Goal: Task Accomplishment & Management: Use online tool/utility

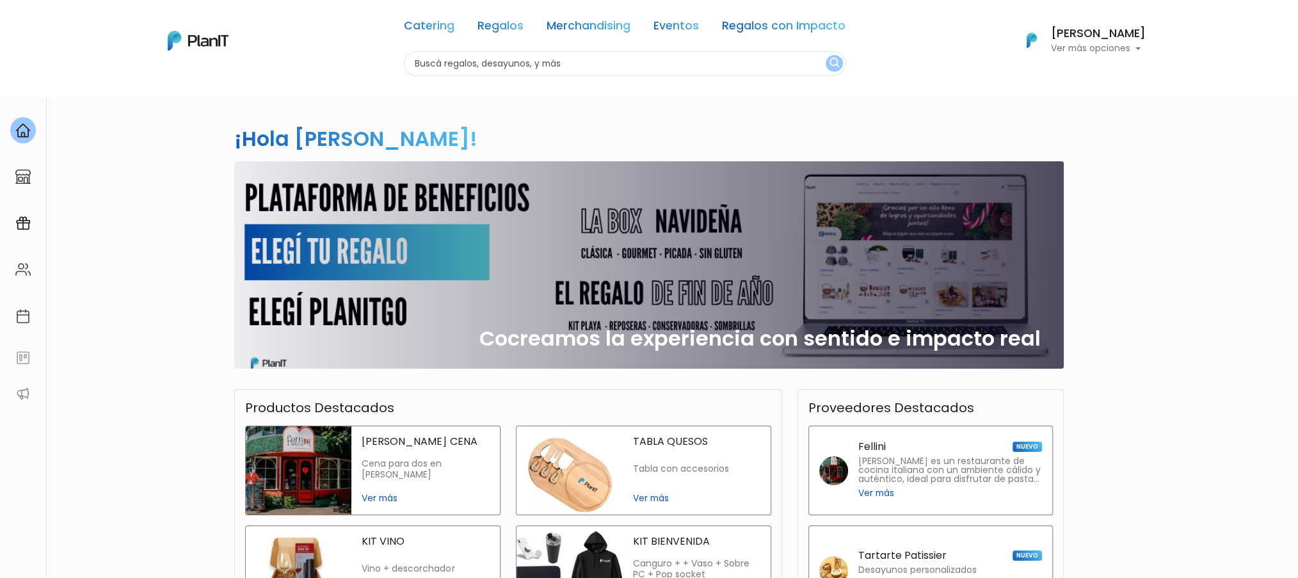
click at [425, 22] on link "Catering" at bounding box center [429, 27] width 51 height 15
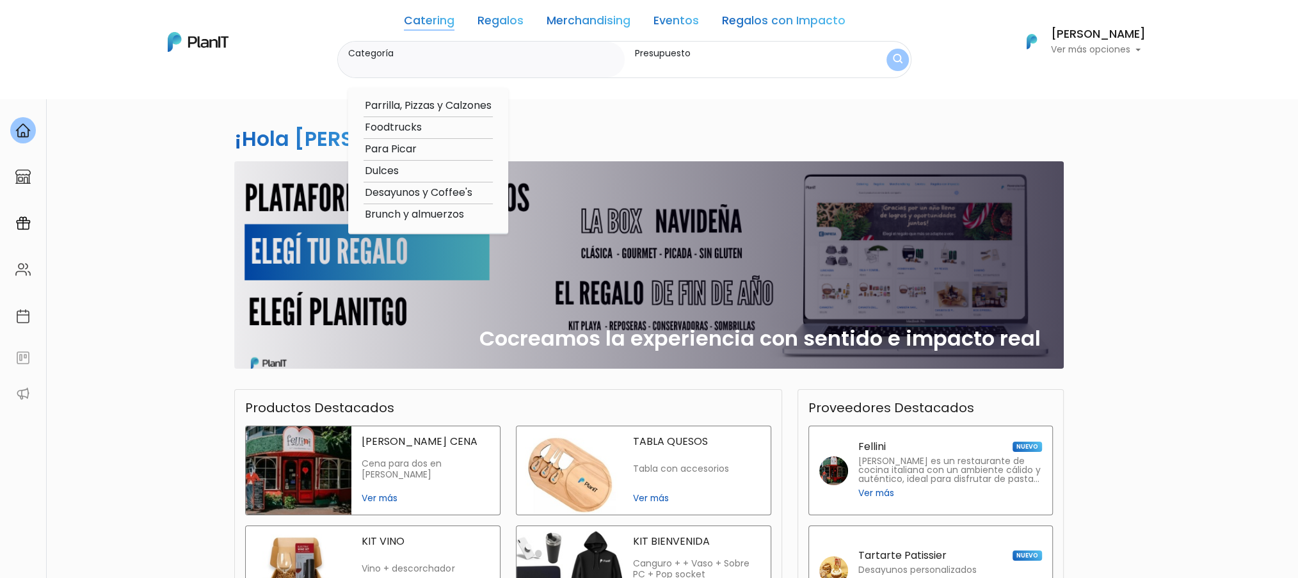
click at [495, 27] on link "Regalos" at bounding box center [500, 22] width 46 height 15
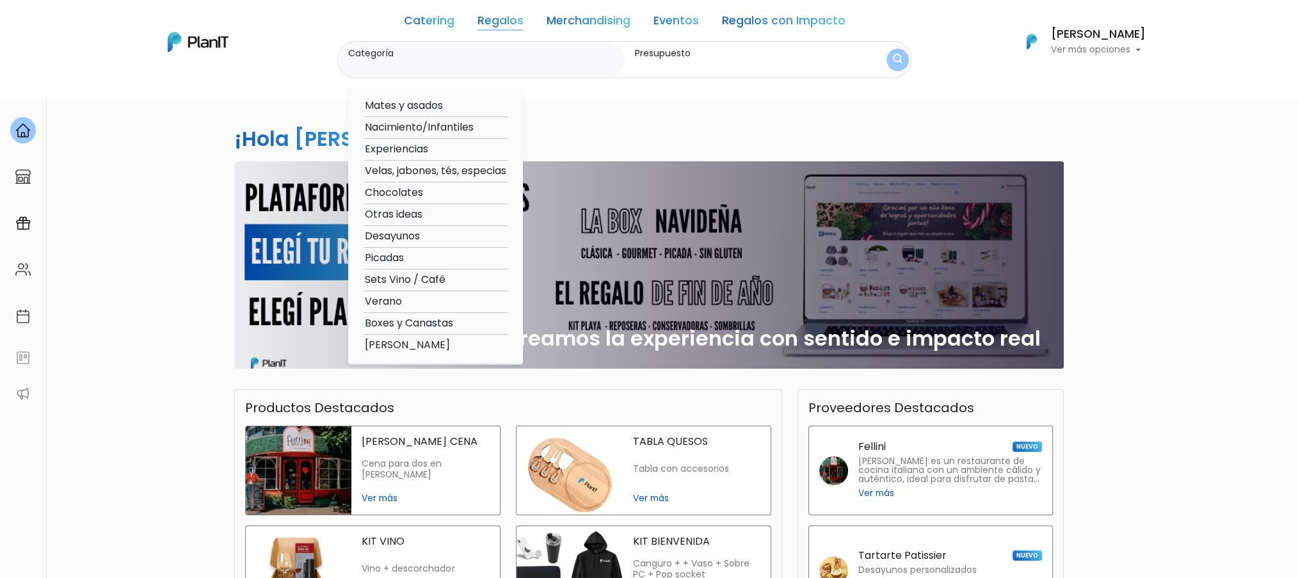
click at [572, 15] on link "Merchandising" at bounding box center [589, 22] width 84 height 15
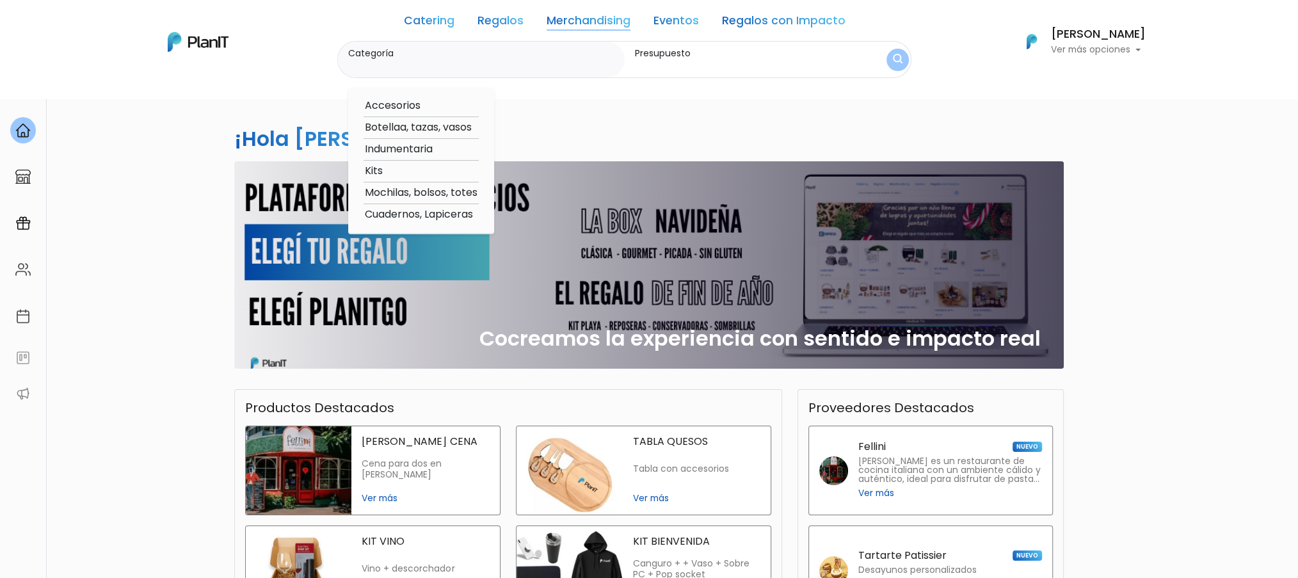
click at [697, 27] on link "Eventos" at bounding box center [676, 22] width 45 height 15
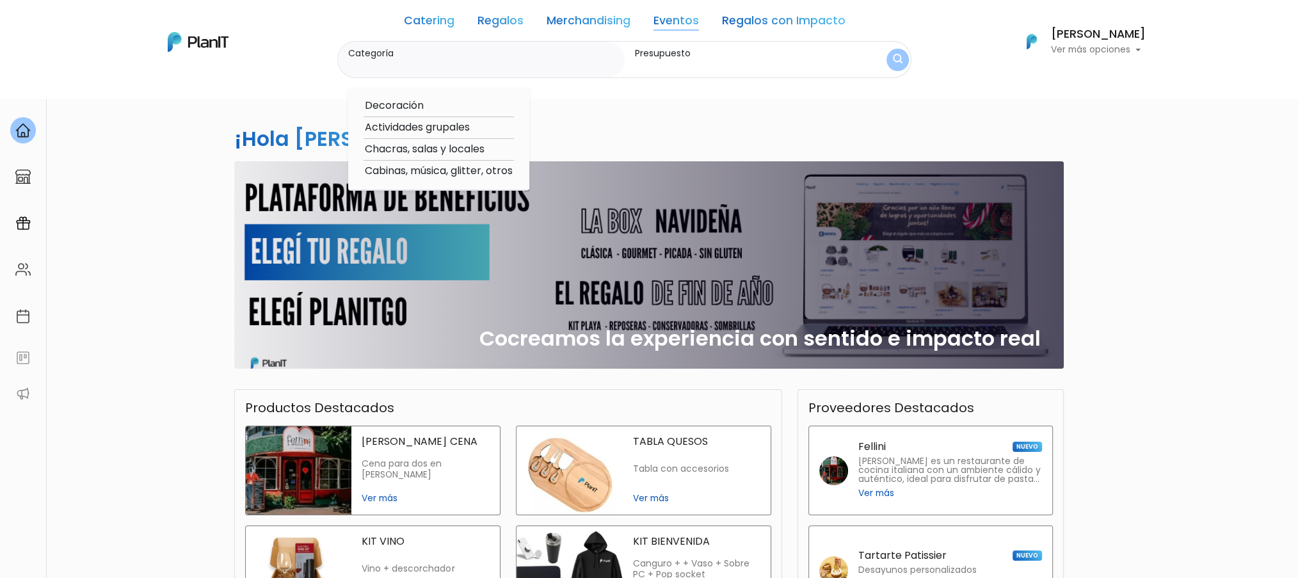
click at [741, 19] on link "Regalos con Impacto" at bounding box center [784, 22] width 124 height 15
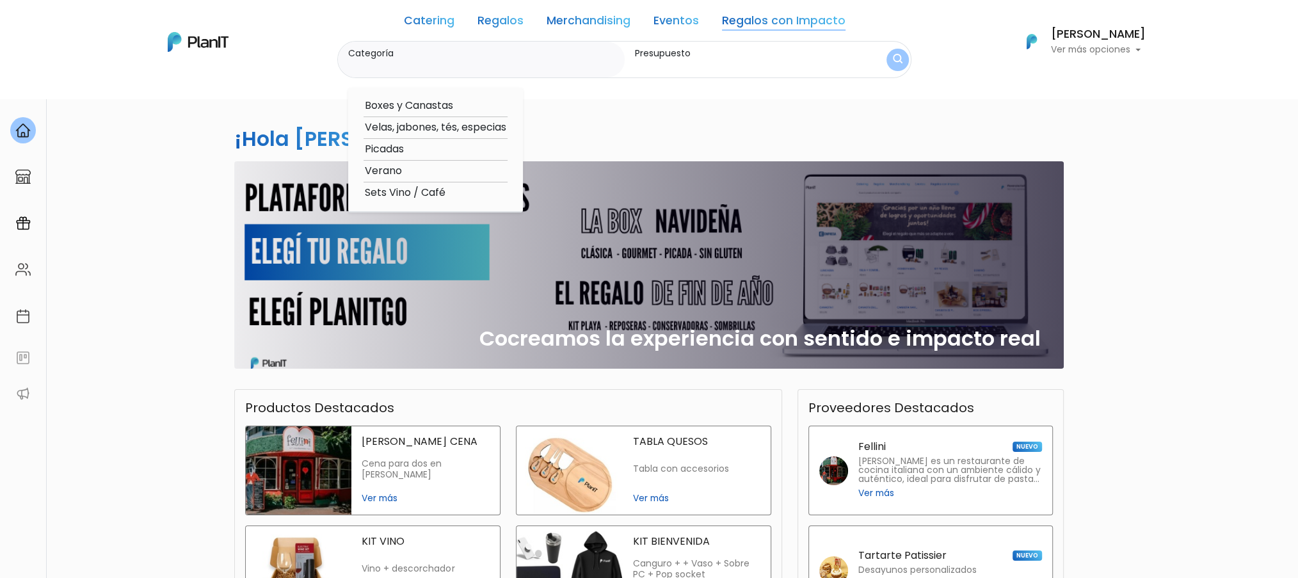
click at [450, 24] on link "Catering" at bounding box center [429, 22] width 51 height 15
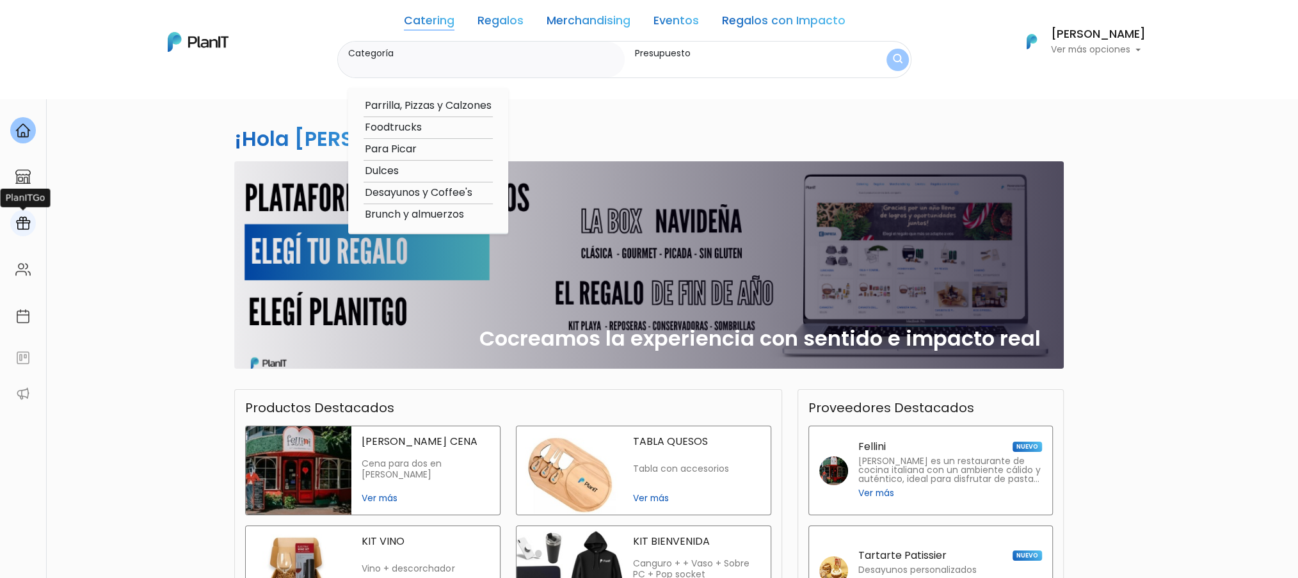
click at [16, 216] on div at bounding box center [23, 223] width 26 height 26
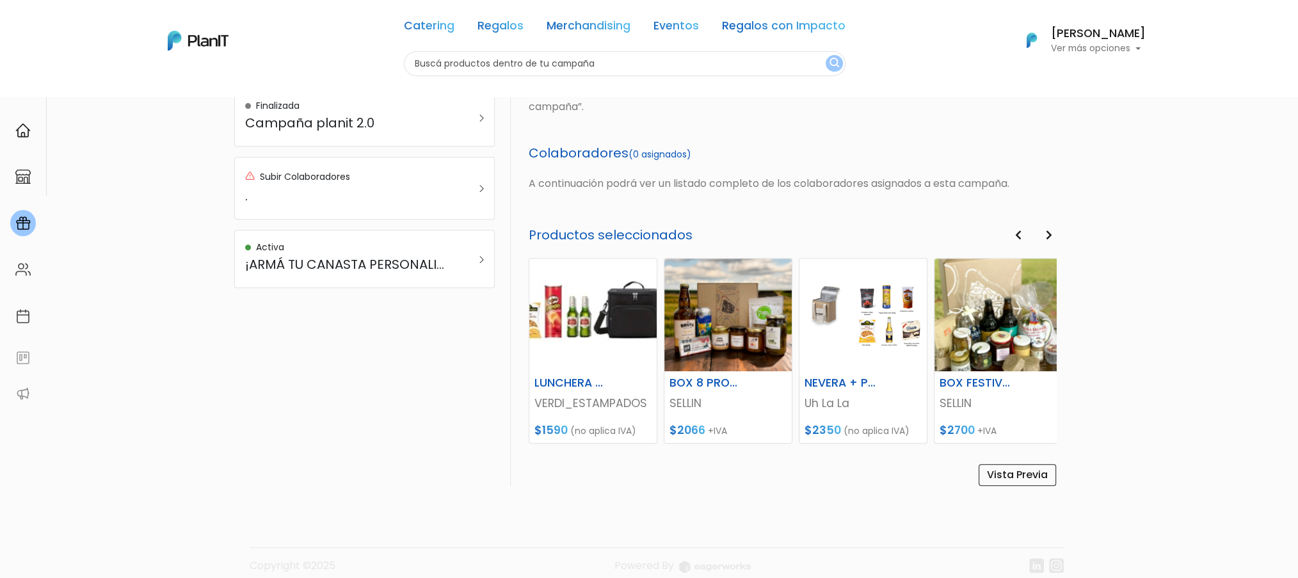
scroll to position [492, 0]
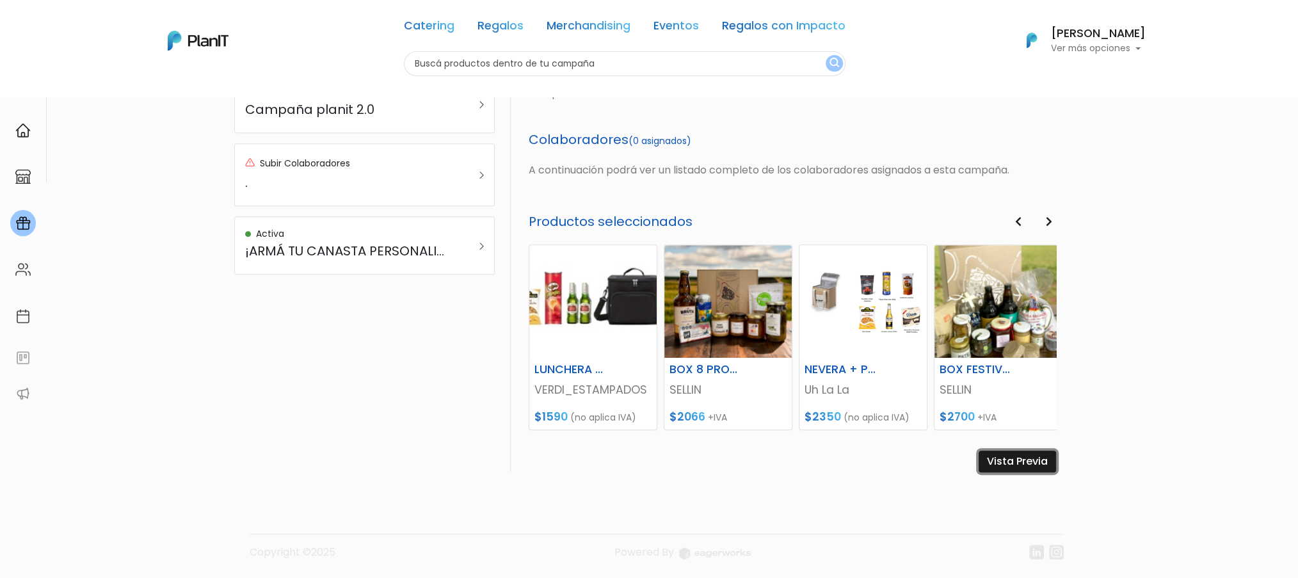
click at [1014, 459] on link "Vista Previa" at bounding box center [1017, 462] width 77 height 22
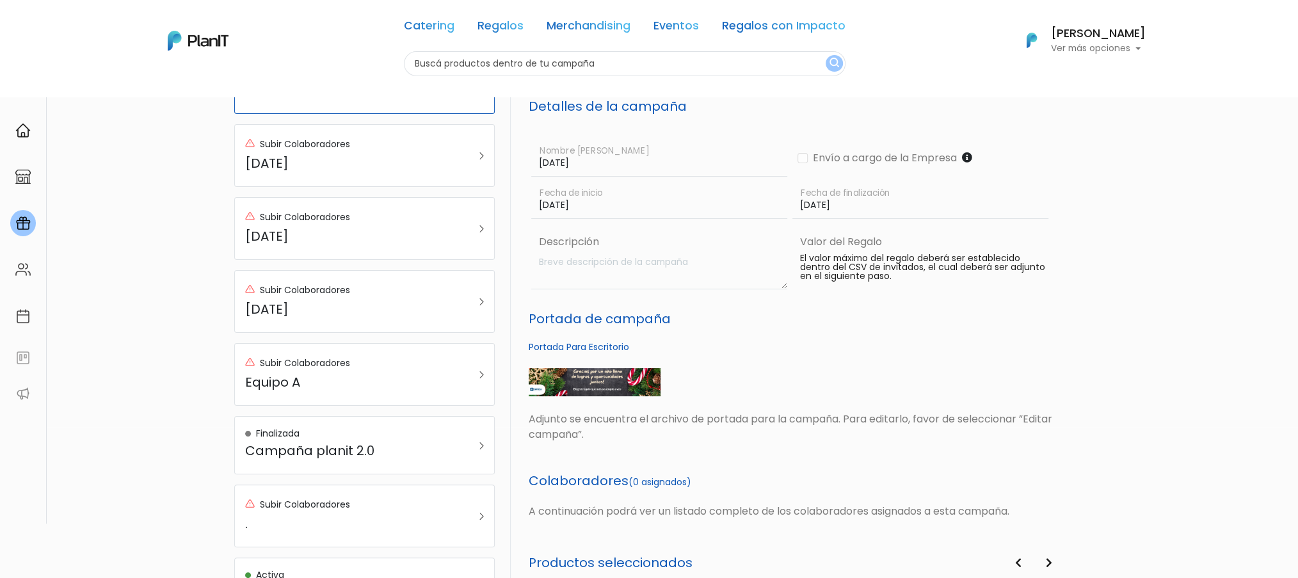
scroll to position [0, 0]
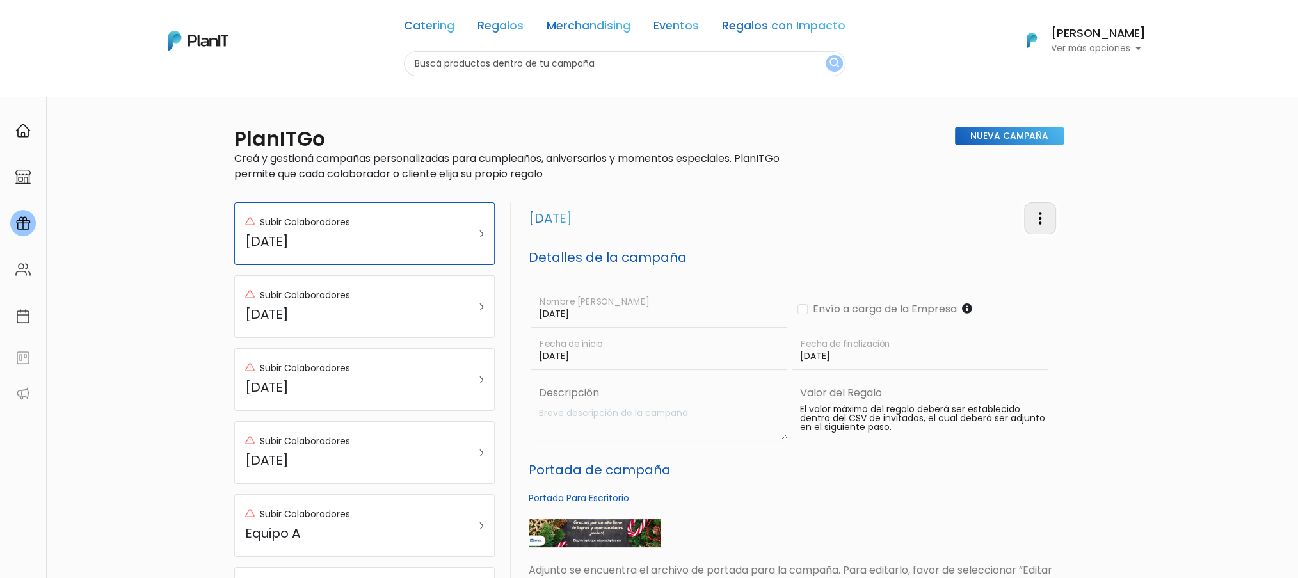
click at [1038, 213] on img "button" at bounding box center [1039, 218] width 15 height 15
click at [1006, 252] on link "Editar Campaña" at bounding box center [998, 255] width 116 height 28
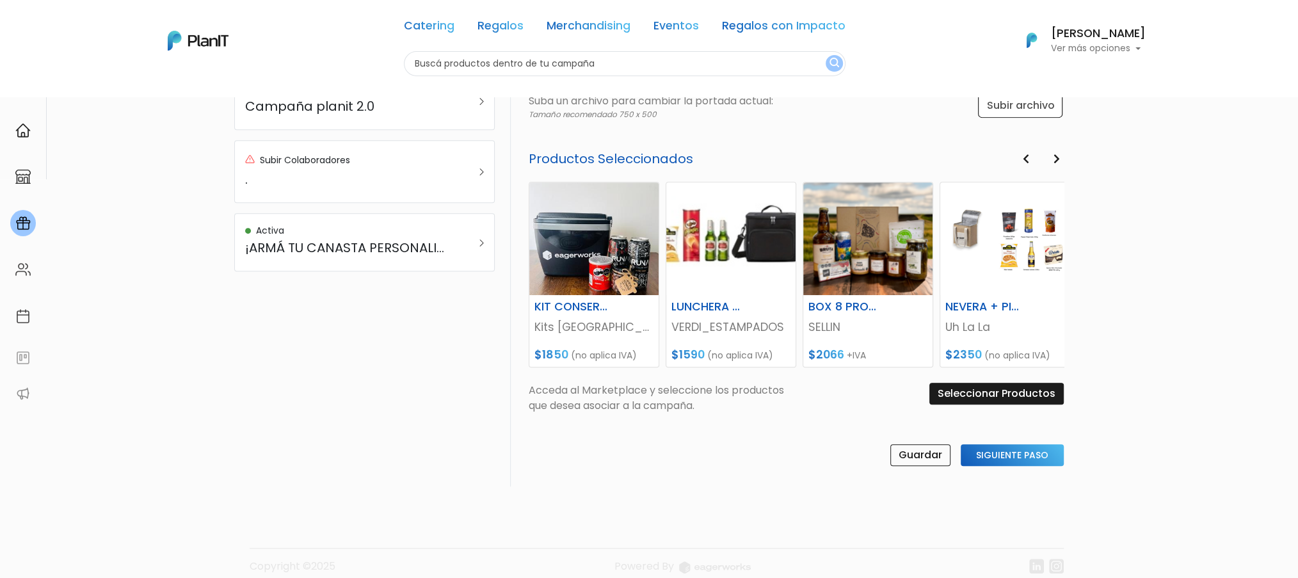
scroll to position [510, 0]
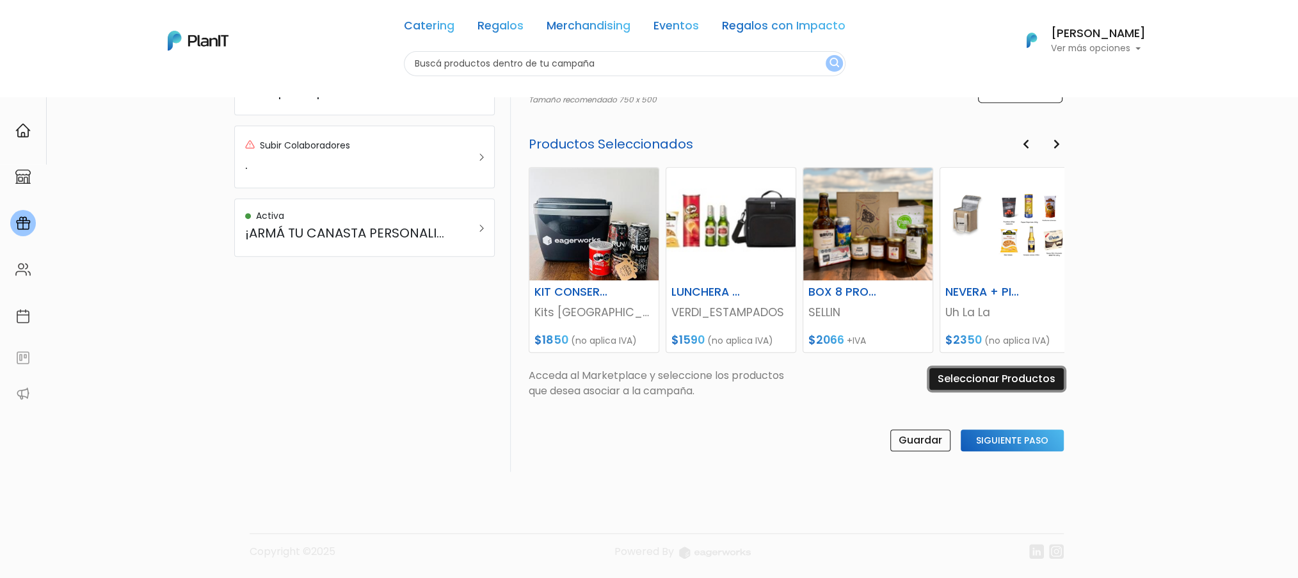
click at [980, 374] on input "Seleccionar Productos" at bounding box center [996, 379] width 134 height 22
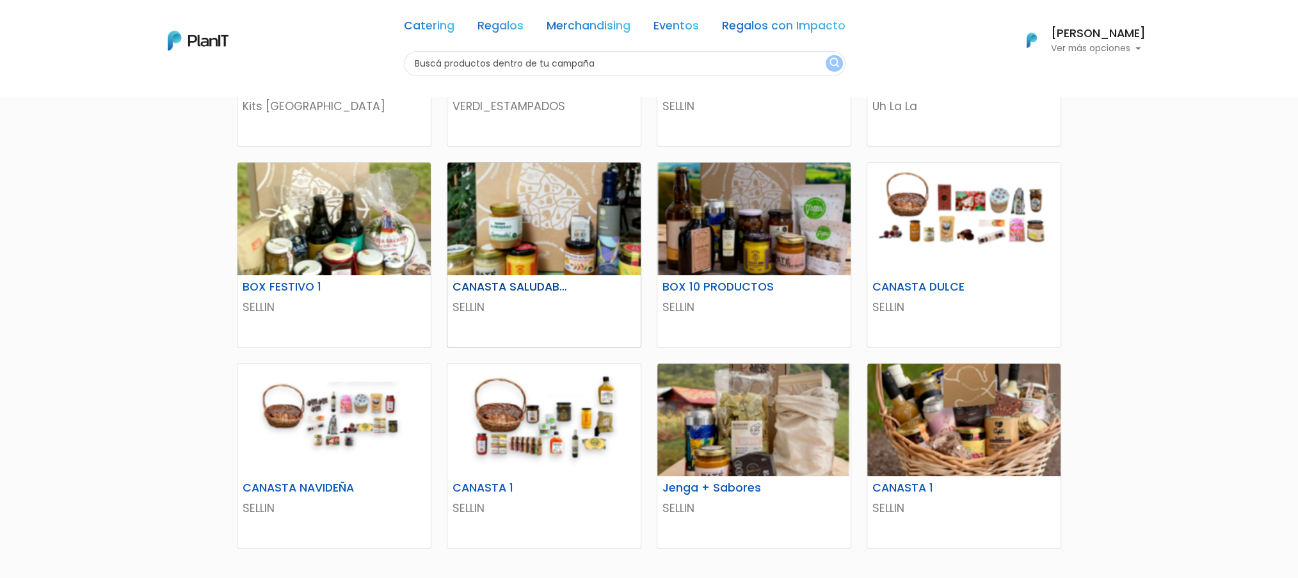
scroll to position [256, 0]
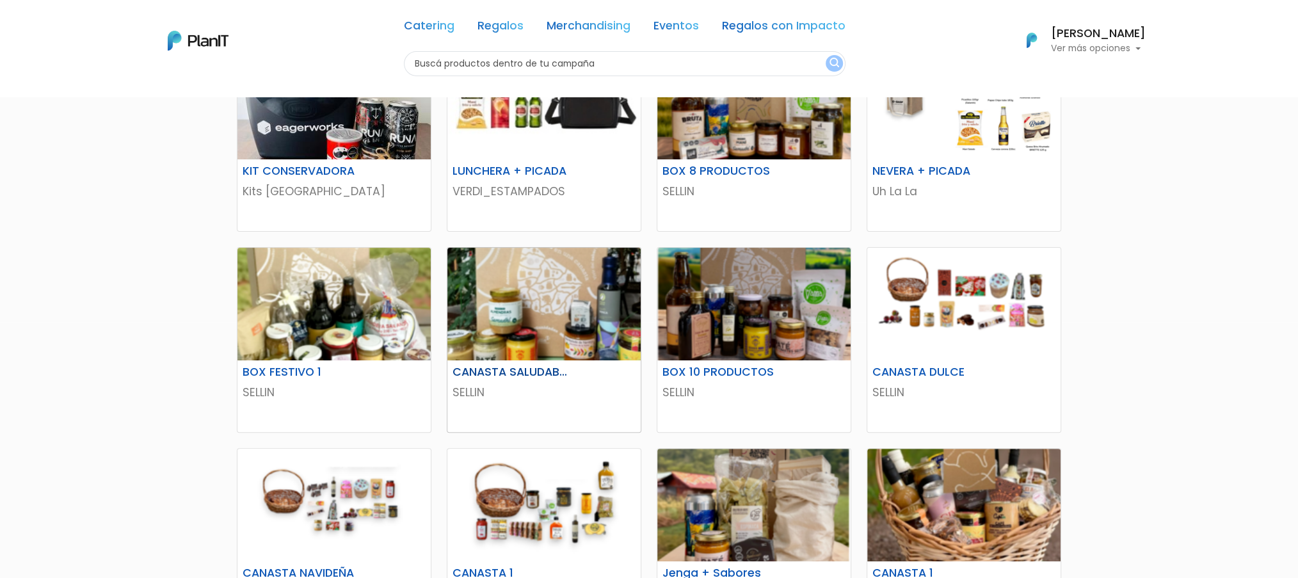
click at [539, 332] on img at bounding box center [543, 304] width 193 height 113
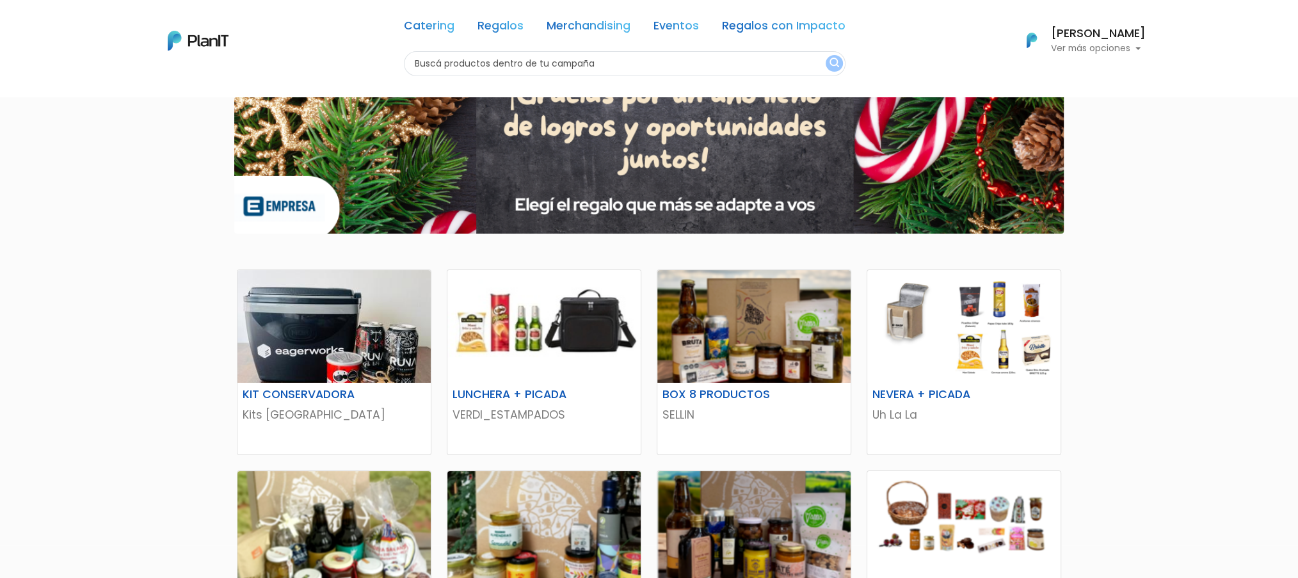
scroll to position [0, 0]
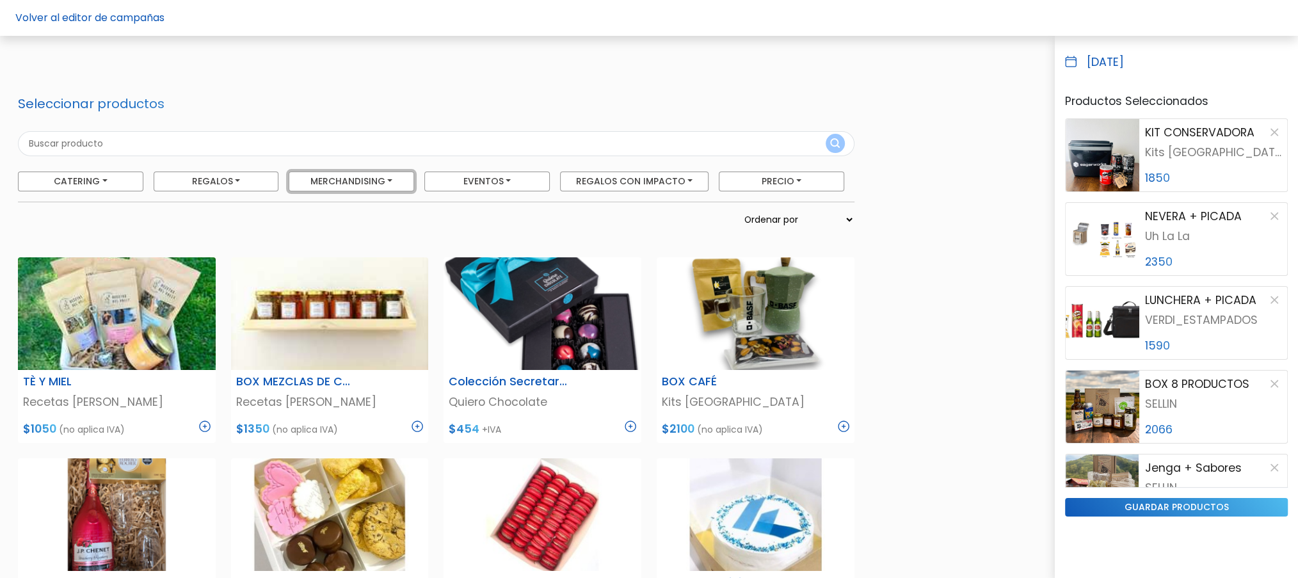
click at [373, 188] on button "Merchandising" at bounding box center [351, 182] width 125 height 20
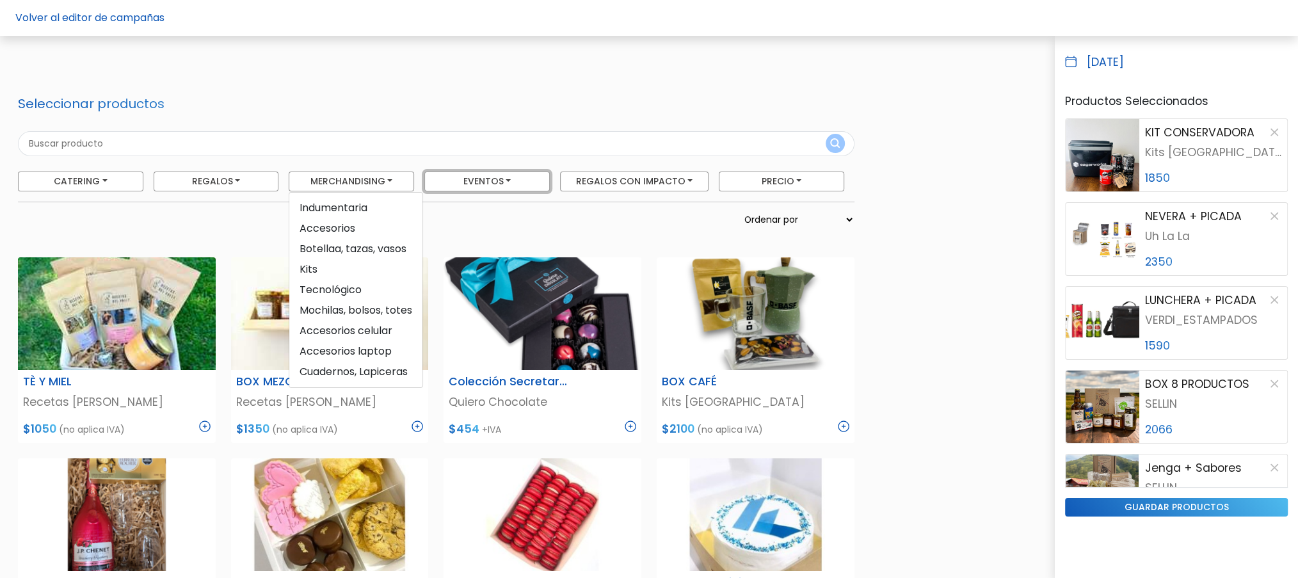
click at [467, 185] on button "Eventos" at bounding box center [486, 182] width 125 height 20
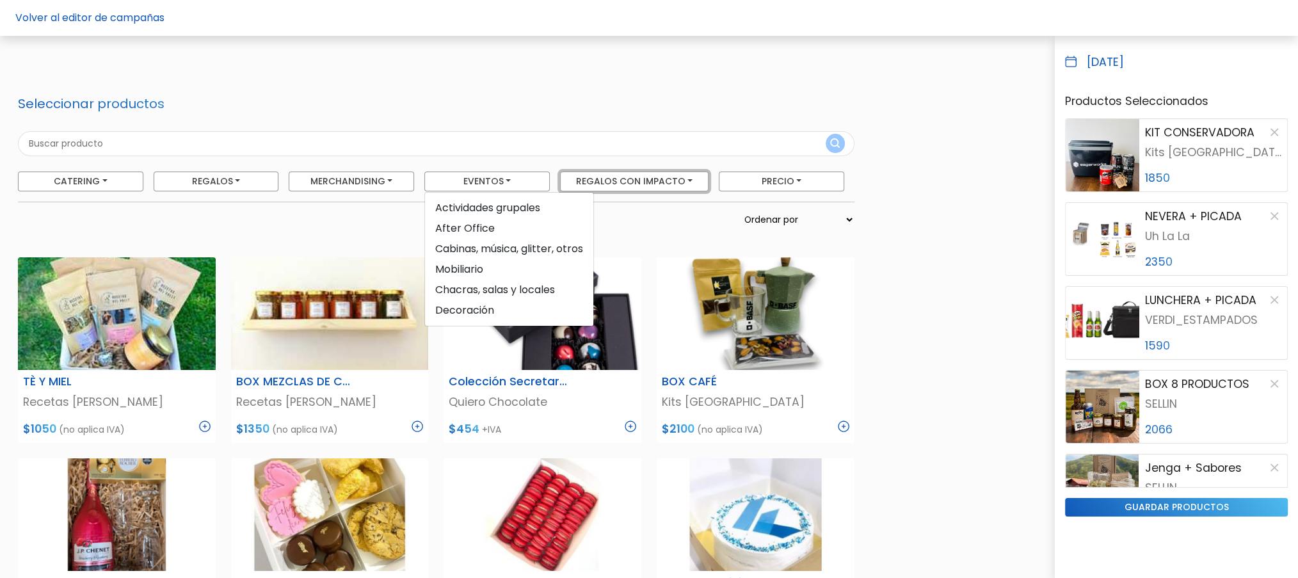
click at [587, 184] on button "Regalos con Impacto" at bounding box center [634, 182] width 149 height 20
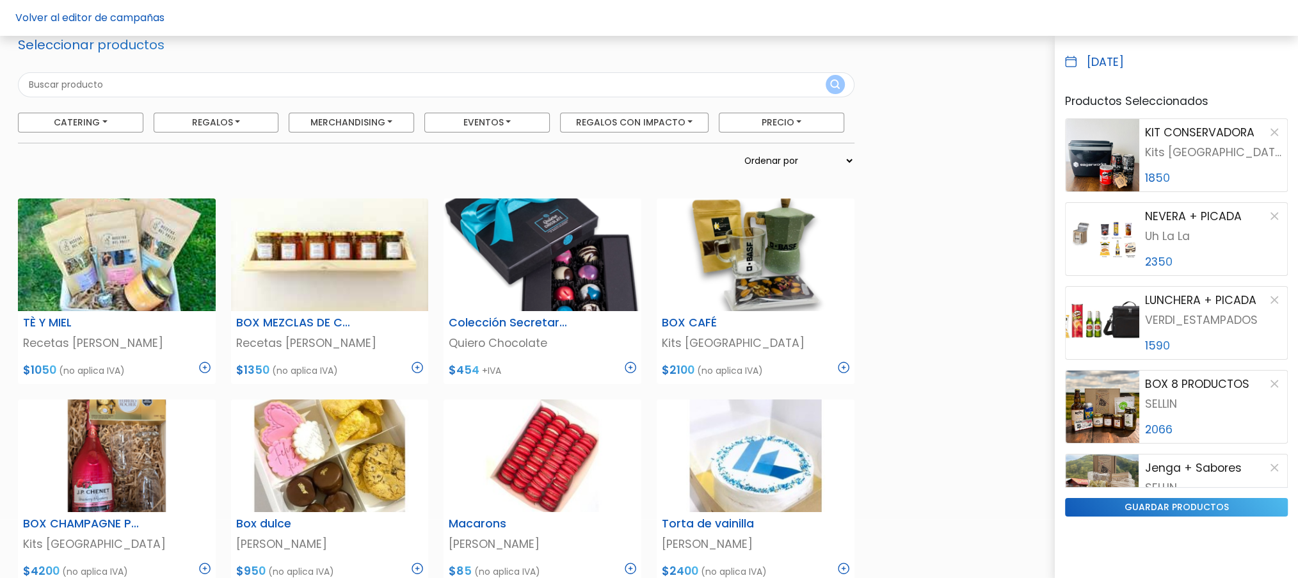
scroll to position [85, 0]
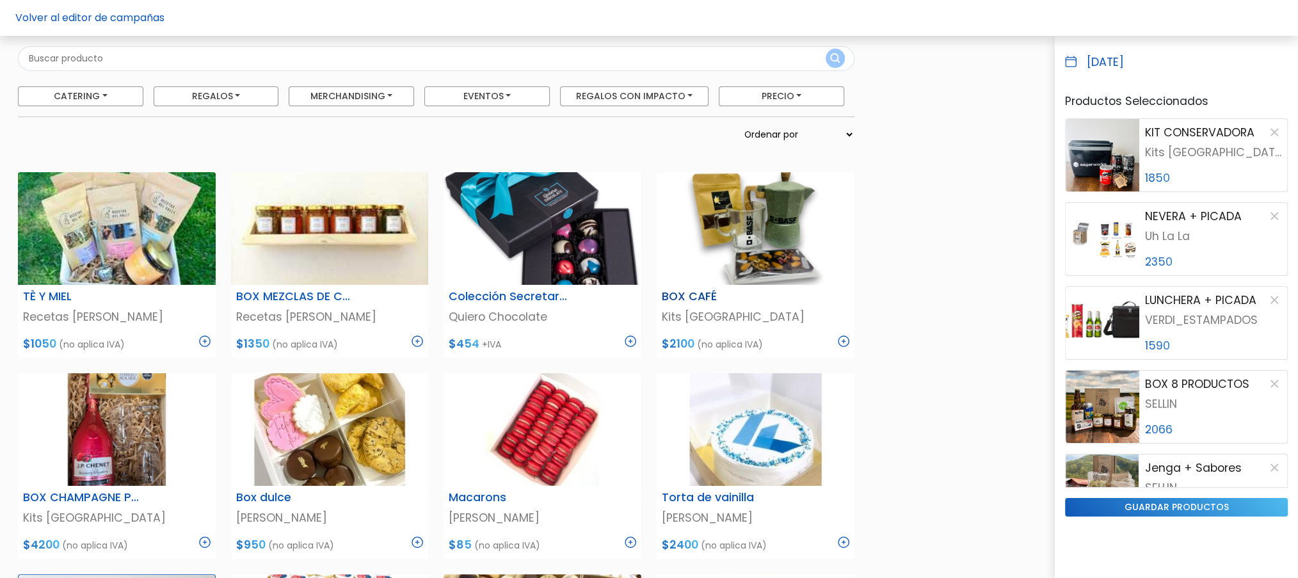
click at [737, 233] on img at bounding box center [756, 228] width 198 height 113
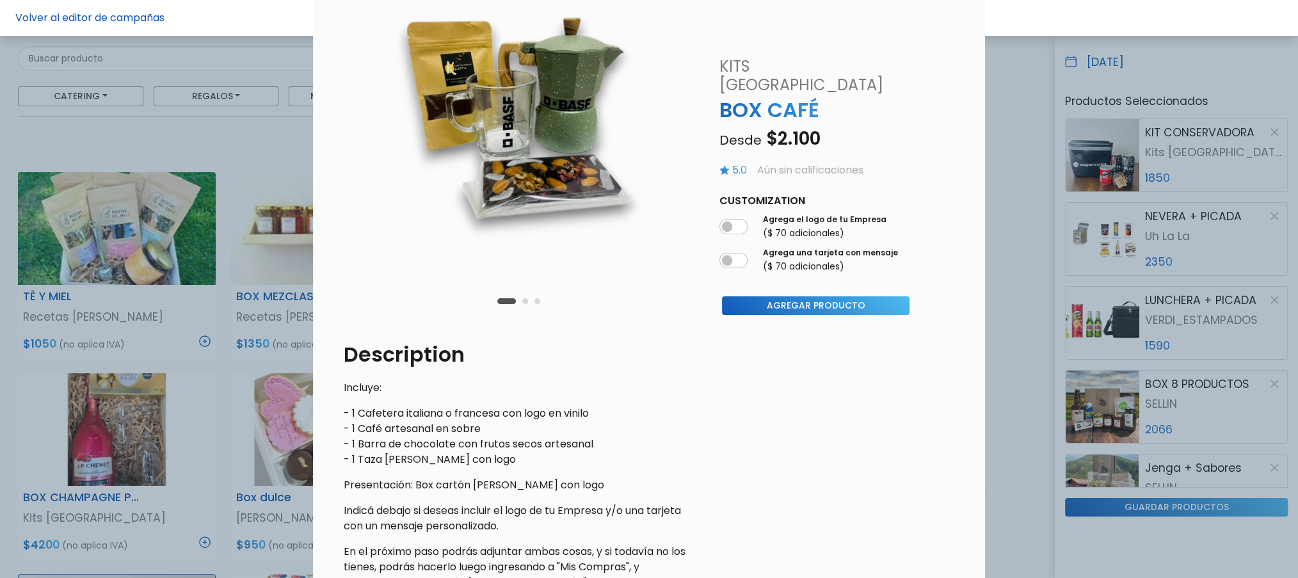
scroll to position [134, 0]
click at [788, 297] on button "Agregar Producto" at bounding box center [816, 306] width 188 height 19
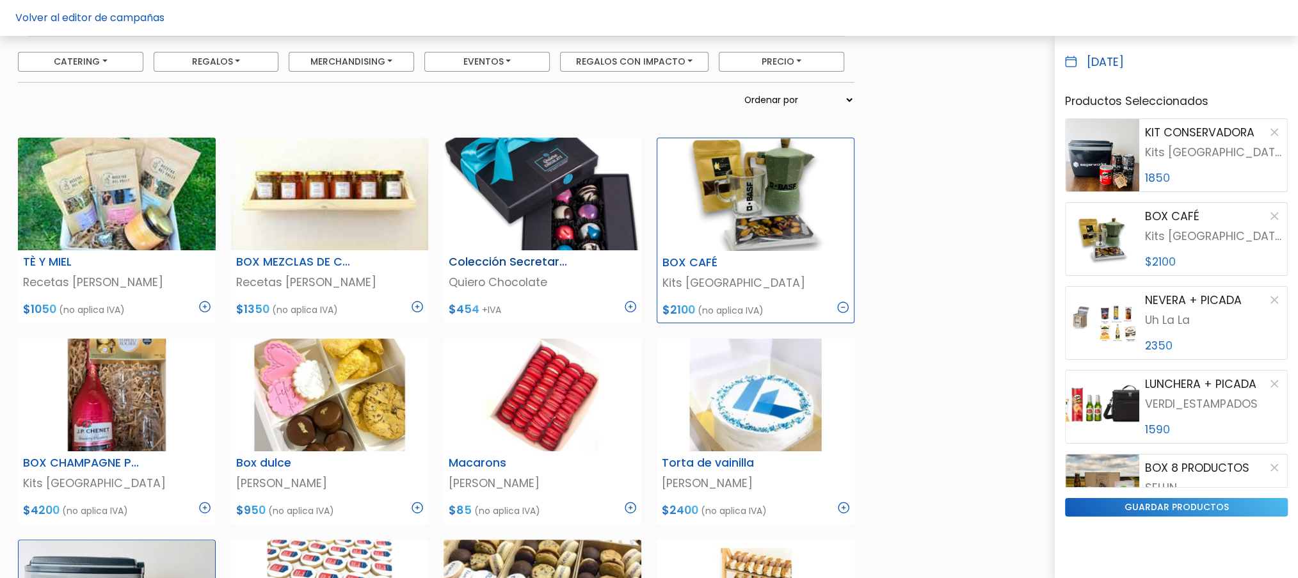
scroll to position [0, 0]
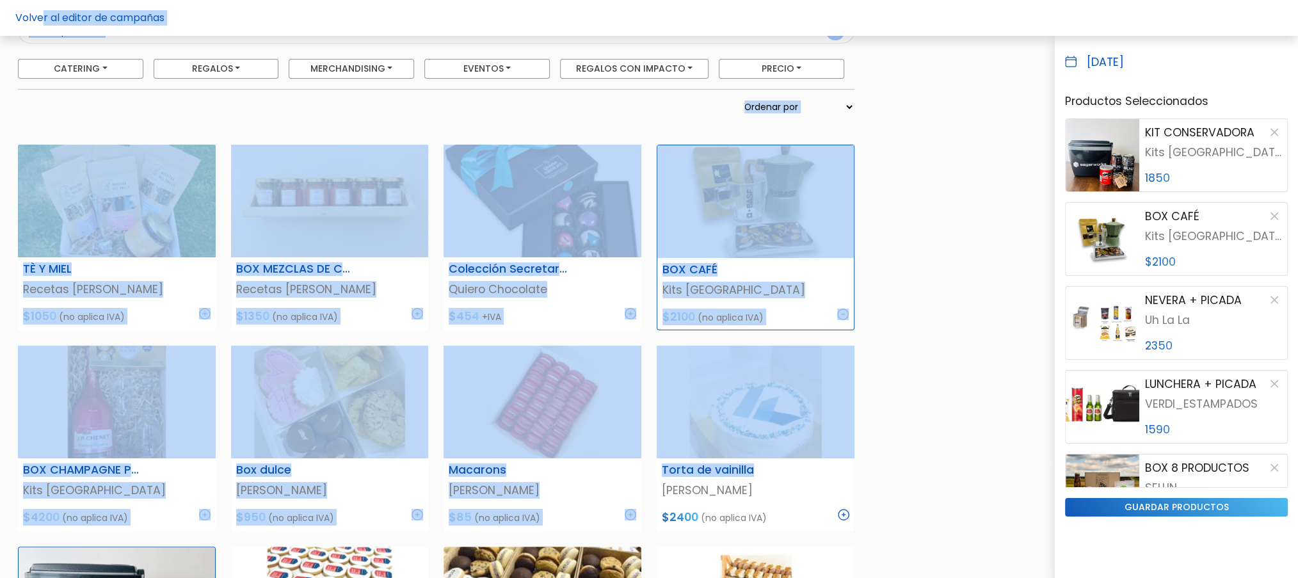
drag, startPoint x: 860, startPoint y: 575, endPoint x: 985, endPoint y: 592, distance: 126.0
click at [985, 465] on html "Volver al editor de campañas Seleccionar productos Catering Licuados Parrilla, …" at bounding box center [649, 176] width 1298 height 578
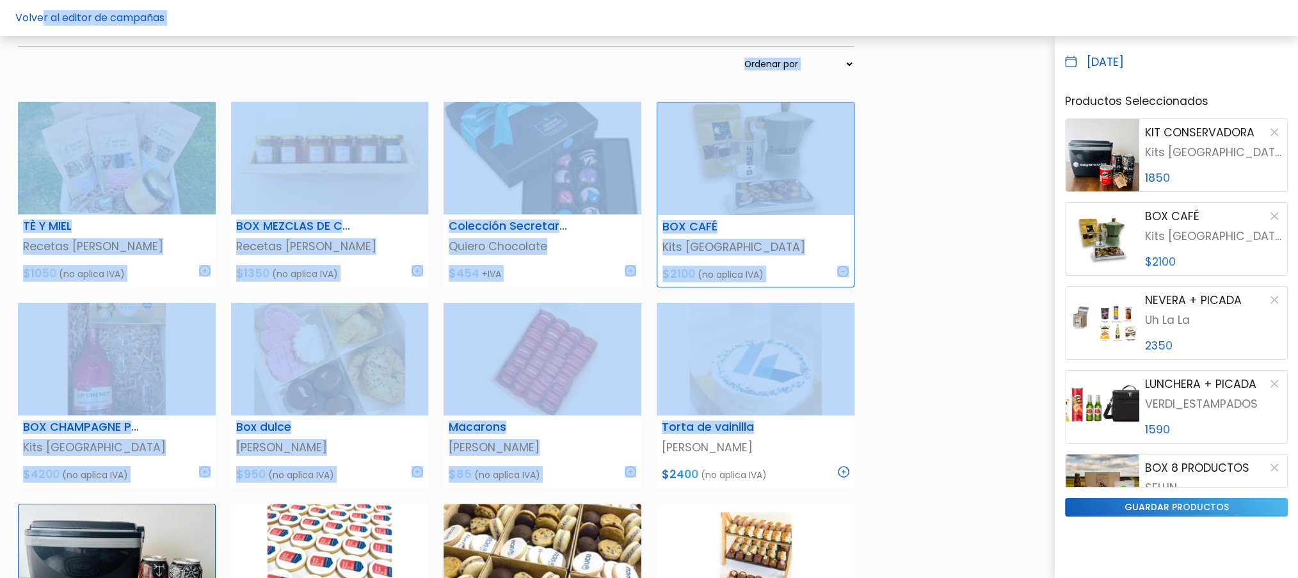
click at [511, 72] on div "Precio: -" at bounding box center [329, 71] width 639 height 29
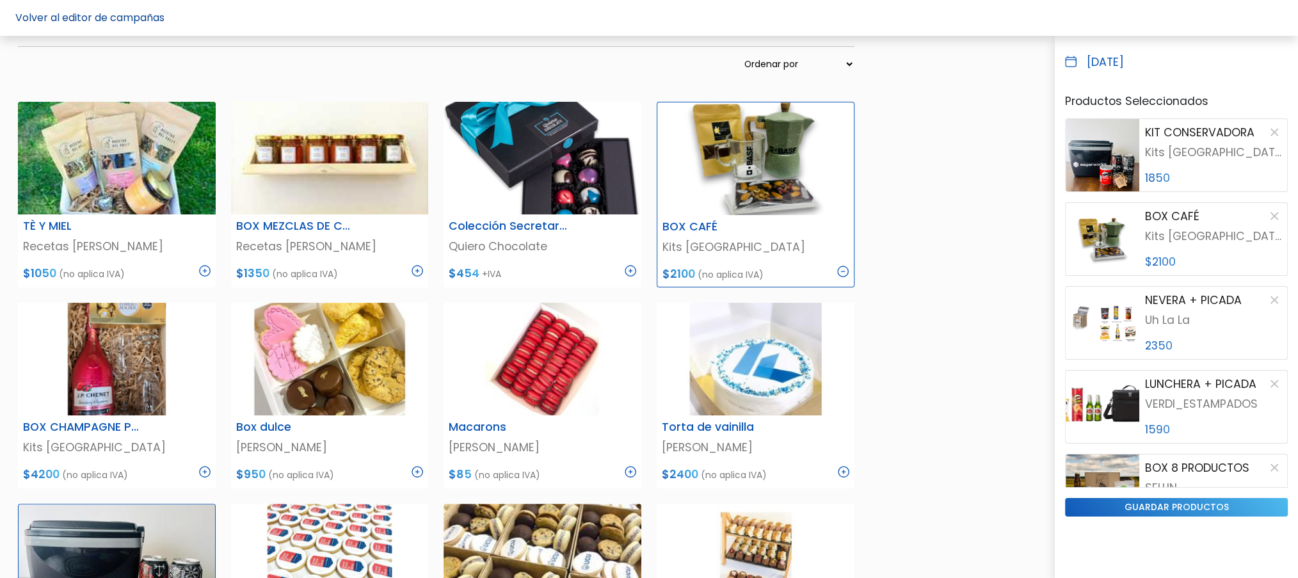
click at [62, 15] on link "Volver al editor de campañas" at bounding box center [89, 17] width 149 height 15
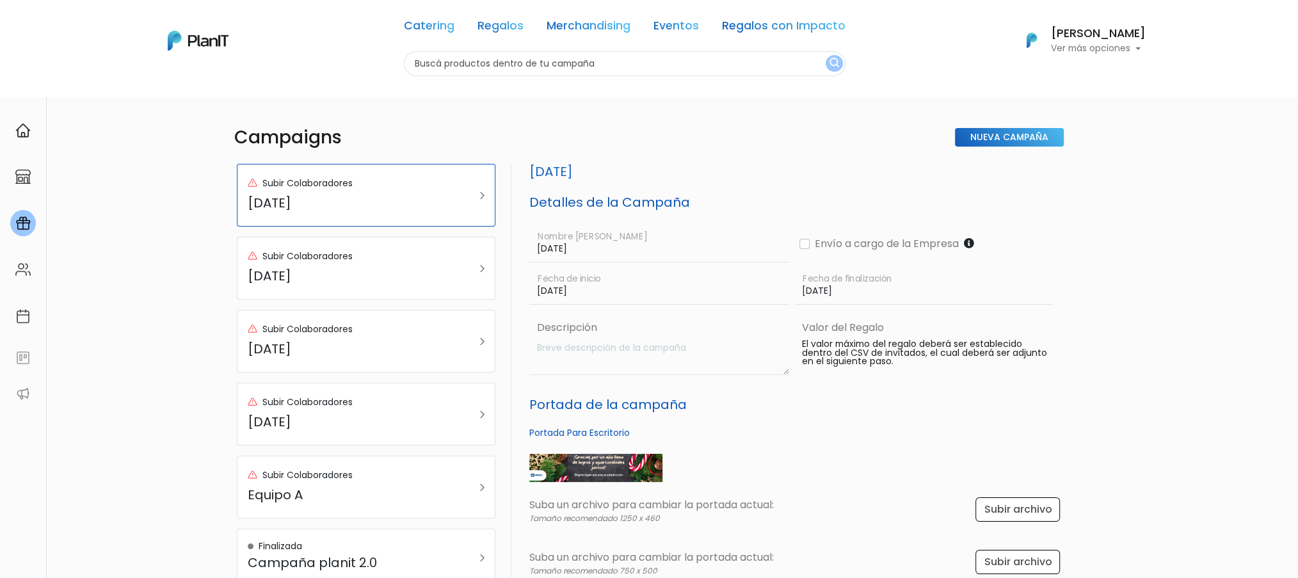
click at [1118, 45] on p "Ver más opciones" at bounding box center [1098, 48] width 95 height 9
click at [1075, 193] on link "Cerrar Sesión" at bounding box center [1089, 190] width 114 height 26
